Goal: Transaction & Acquisition: Purchase product/service

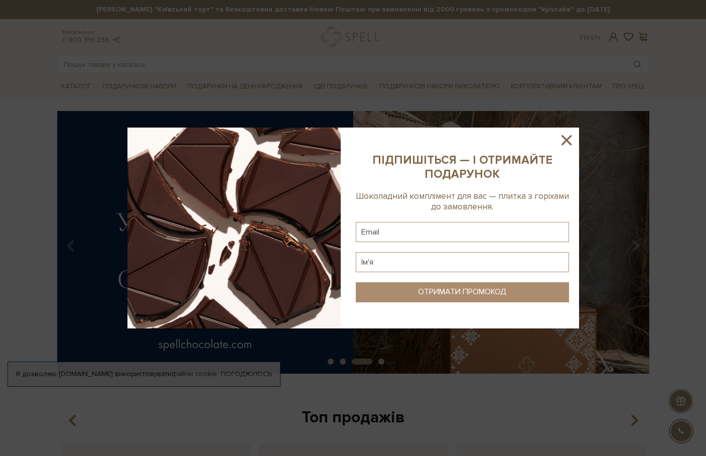
click at [567, 134] on icon at bounding box center [566, 139] width 17 height 17
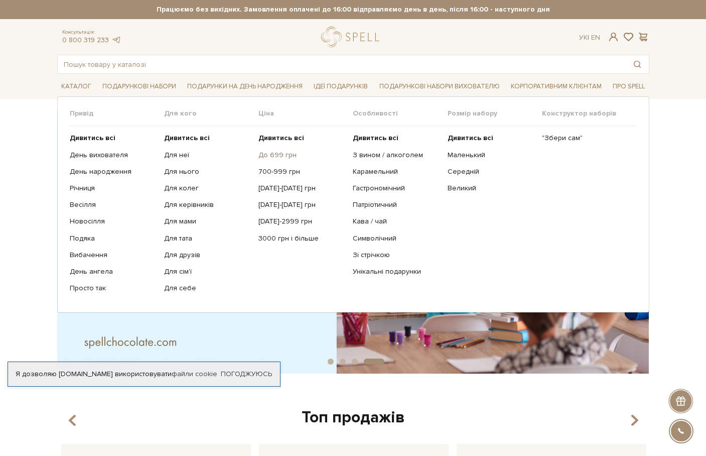
click at [272, 153] on link "До 699 грн" at bounding box center [301, 155] width 87 height 9
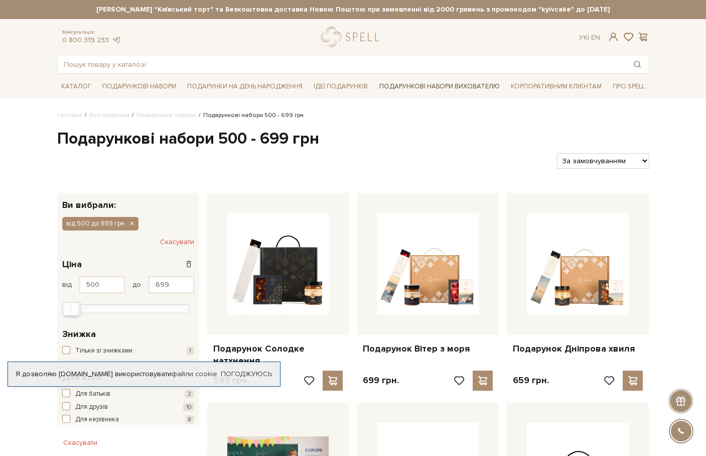
click at [412, 89] on link "Подарункові набори вихователю" at bounding box center [439, 86] width 128 height 17
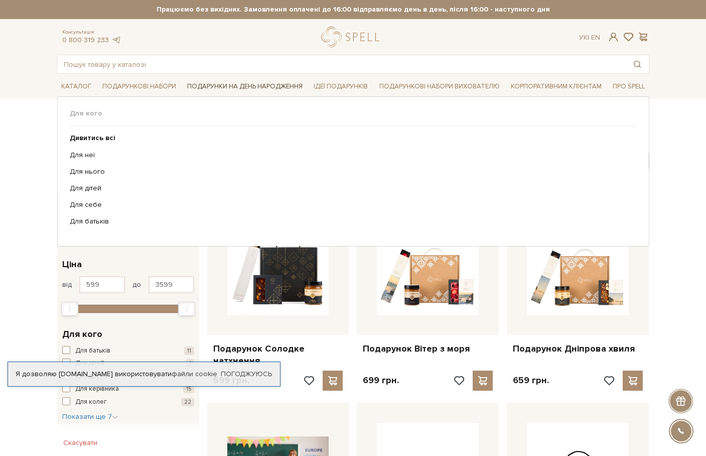
click at [222, 81] on link "Подарунки на День народження" at bounding box center [244, 87] width 123 height 16
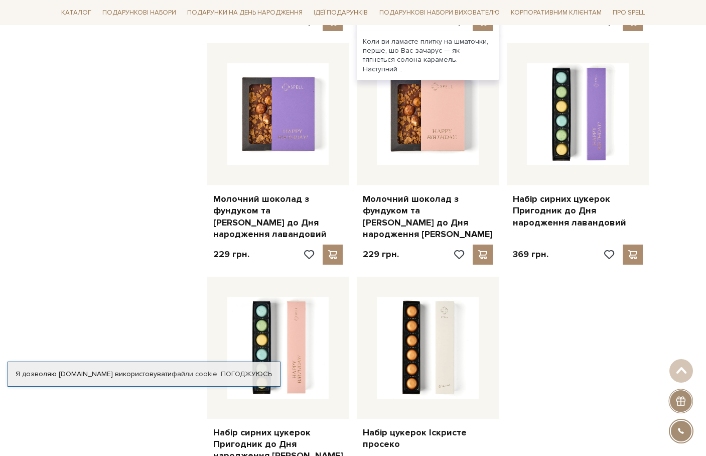
scroll to position [1254, 0]
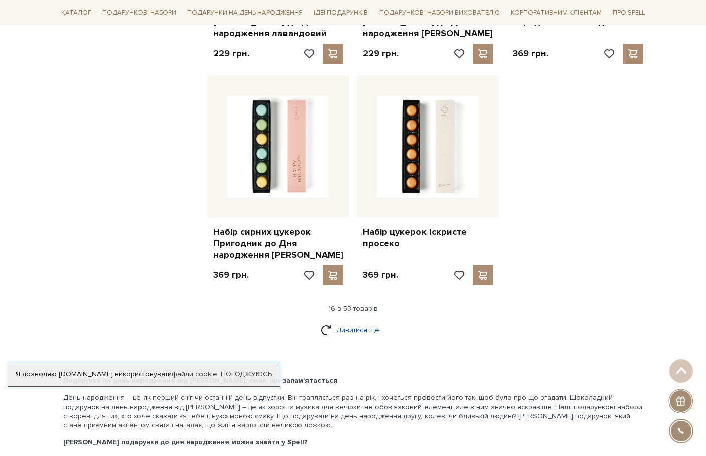
click at [366, 322] on link "Дивитися ще" at bounding box center [353, 330] width 65 height 18
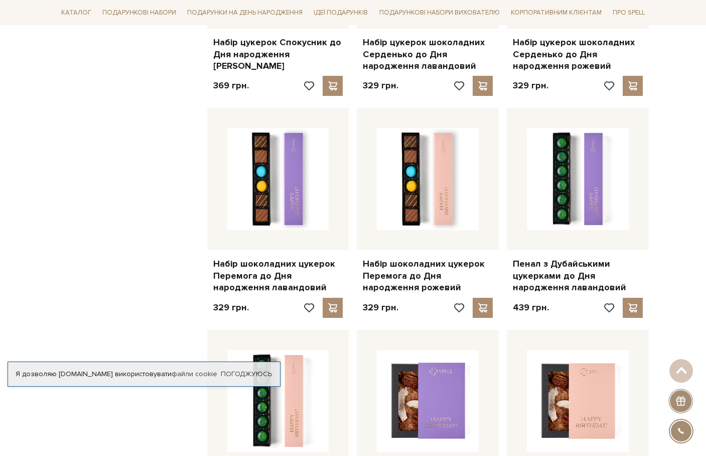
scroll to position [2308, 0]
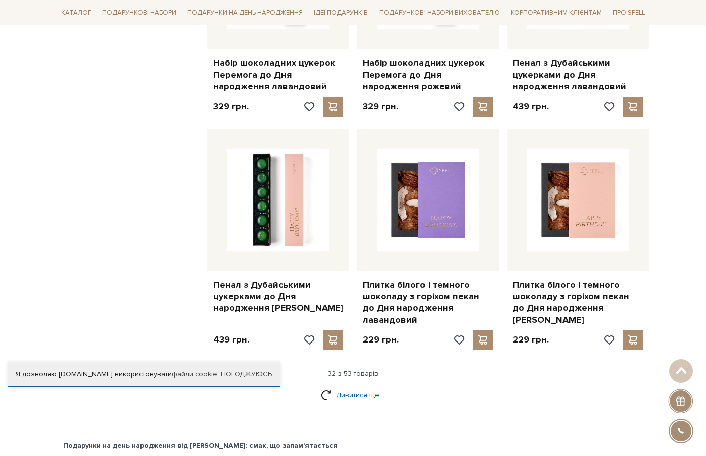
click at [364, 386] on link "Дивитися ще" at bounding box center [353, 395] width 65 height 18
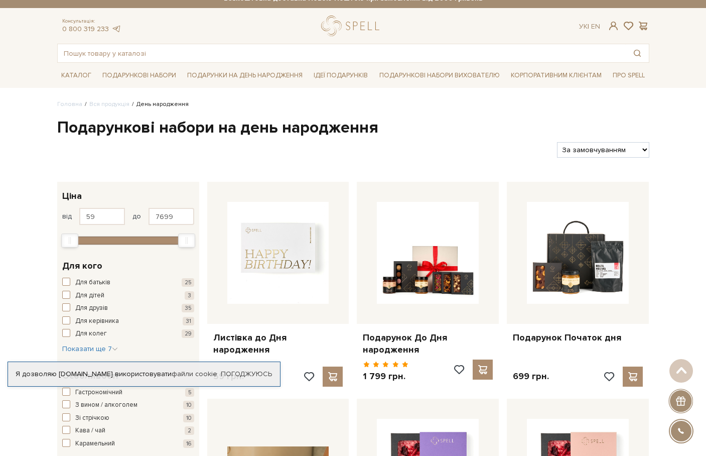
scroll to position [0, 0]
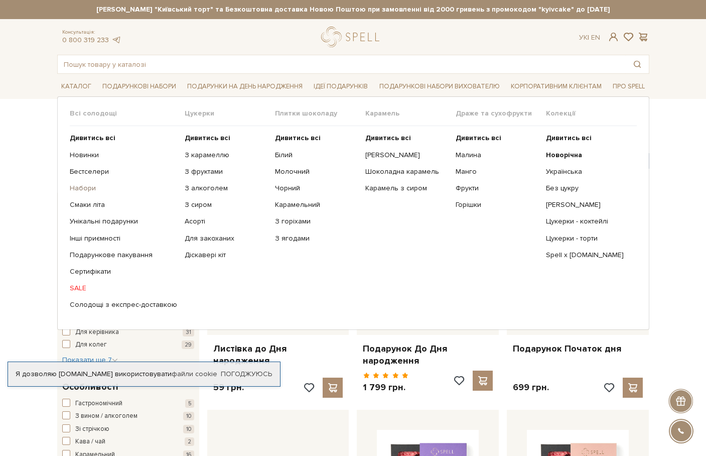
click at [86, 188] on link "Набори" at bounding box center [123, 188] width 107 height 9
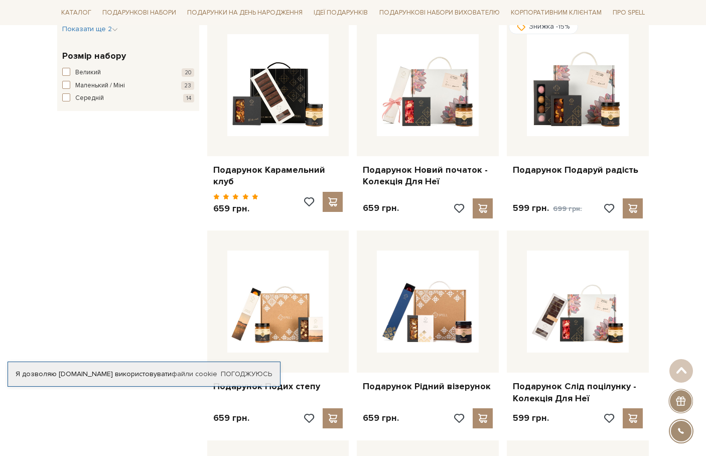
scroll to position [602, 0]
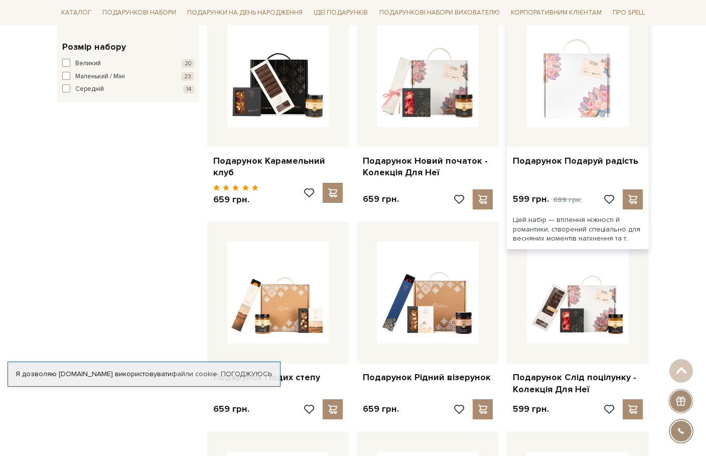
click at [559, 116] on img at bounding box center [578, 76] width 102 height 102
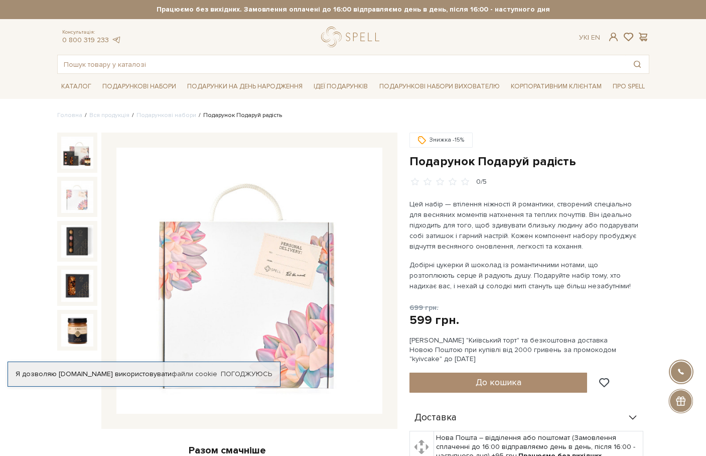
click at [76, 195] on img at bounding box center [77, 197] width 32 height 32
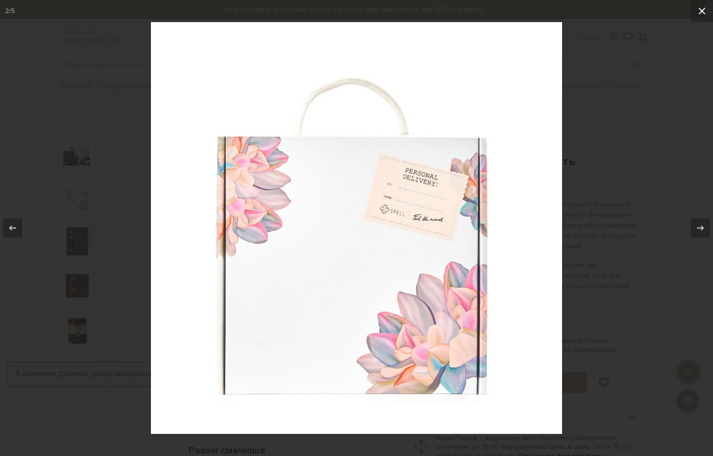
click at [705, 15] on icon at bounding box center [702, 11] width 12 height 12
